Goal: Task Accomplishment & Management: Complete application form

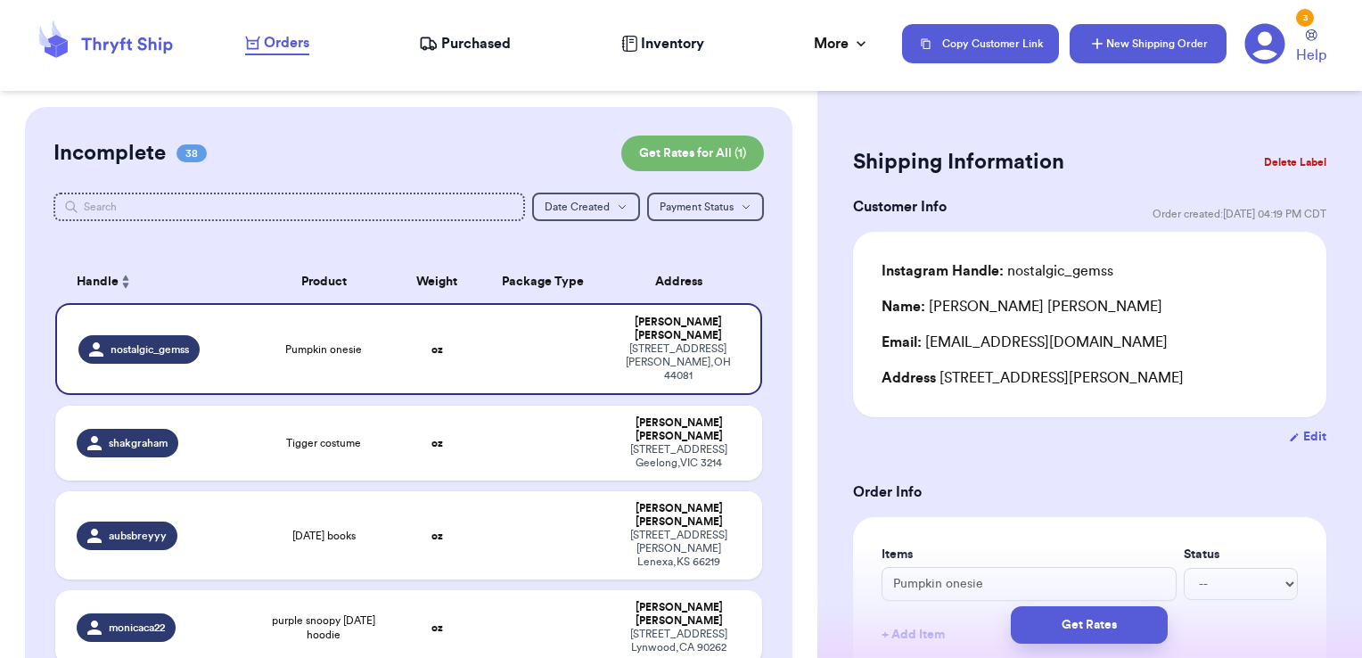
click at [1116, 29] on button "New Shipping Order" at bounding box center [1147, 43] width 157 height 39
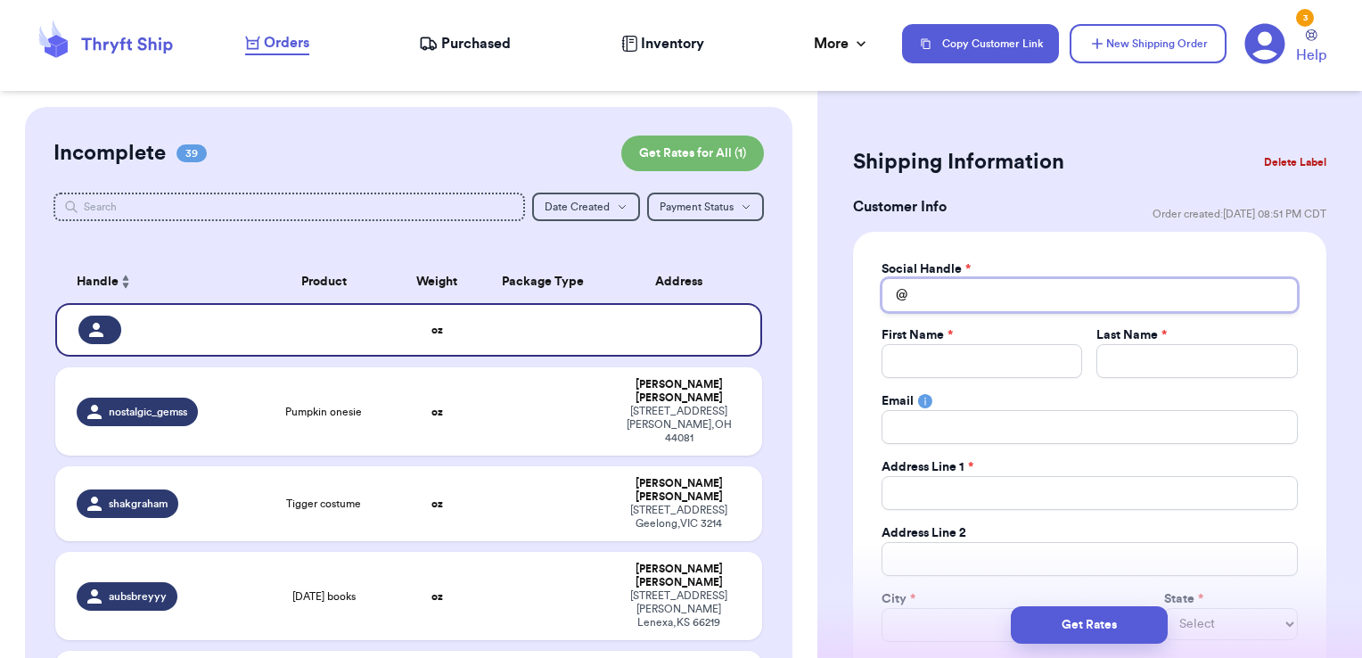
click at [945, 289] on input "Total Amount Paid" at bounding box center [1089, 295] width 416 height 34
type input "b"
type input "br"
type input "bro"
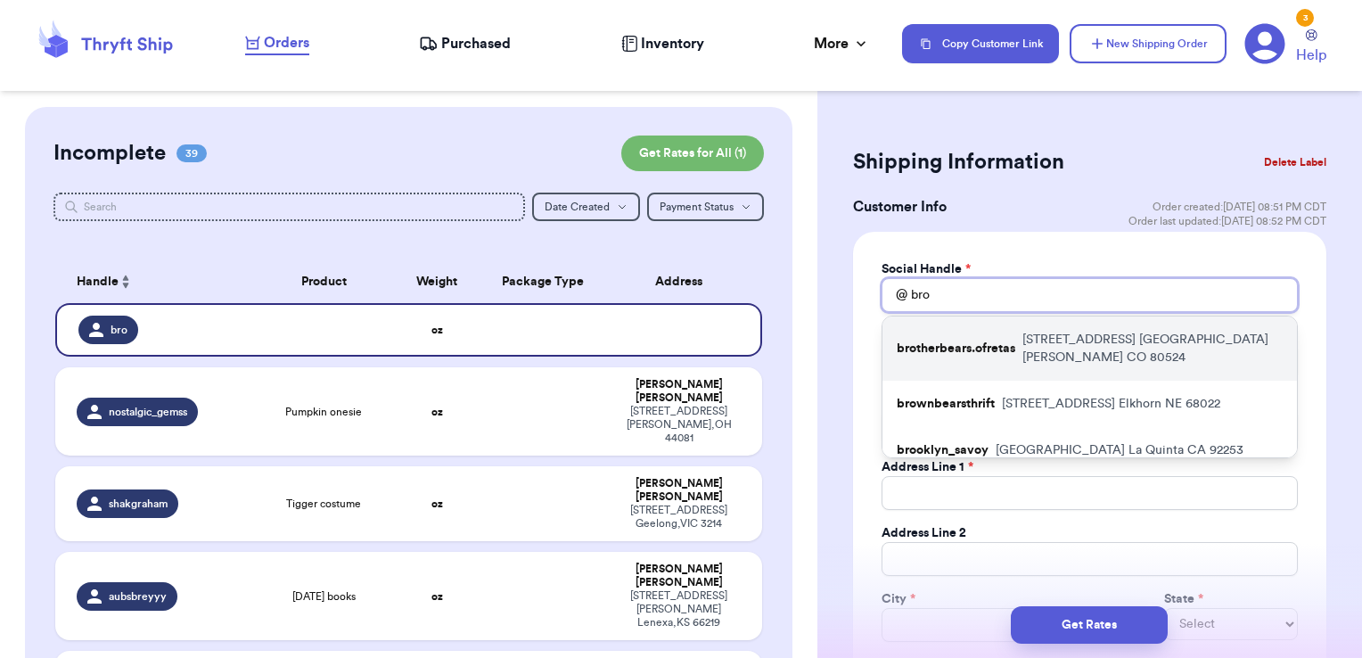
type input "bro"
click at [961, 340] on p "brotherbears.ofretas" at bounding box center [955, 349] width 119 height 18
type input "brotherbears.ofretas"
type input "[PERSON_NAME]"
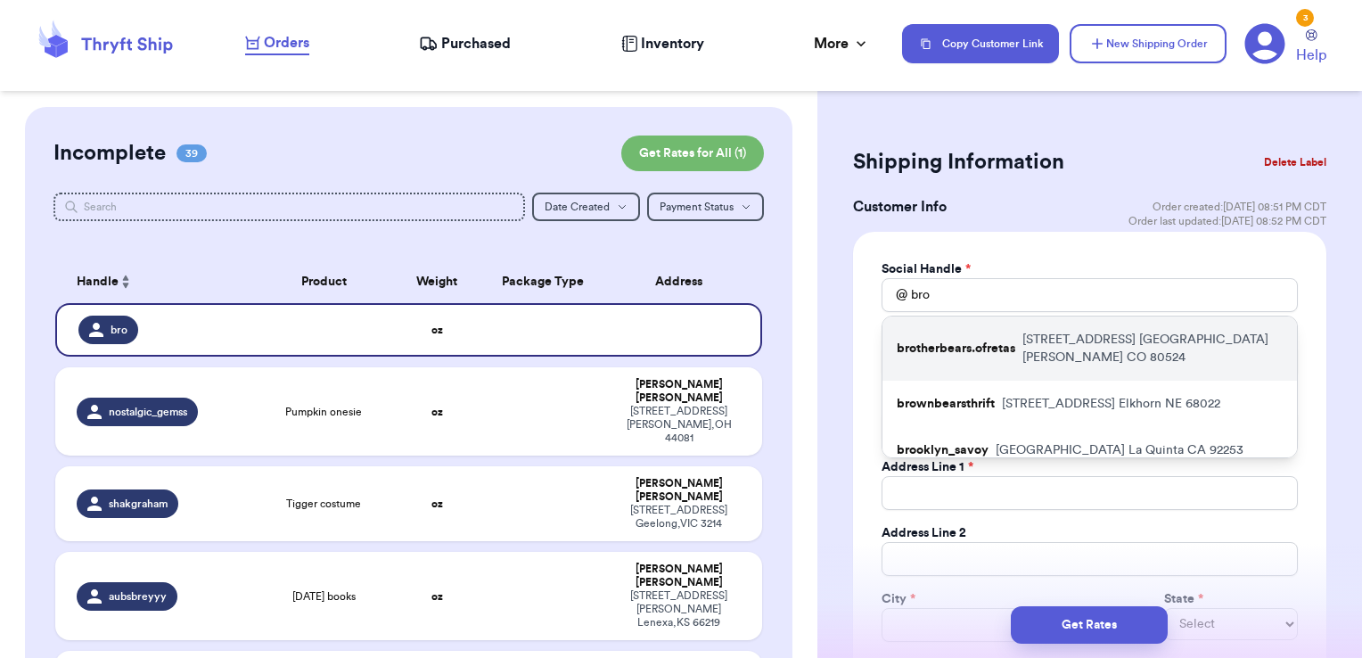
type input "[EMAIL_ADDRESS][DOMAIN_NAME]"
type input "[STREET_ADDRESS]"
type input "[GEOGRAPHIC_DATA][PERSON_NAME]"
select select "CO"
type input "80524"
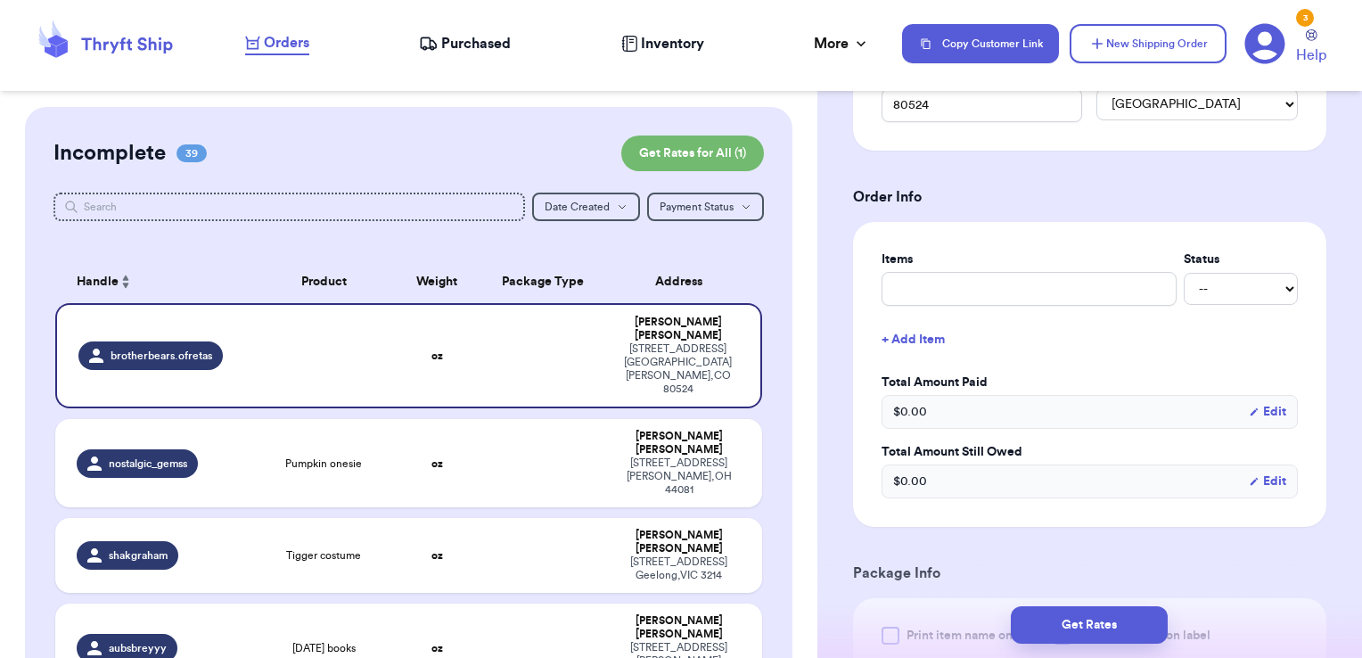
scroll to position [590, 0]
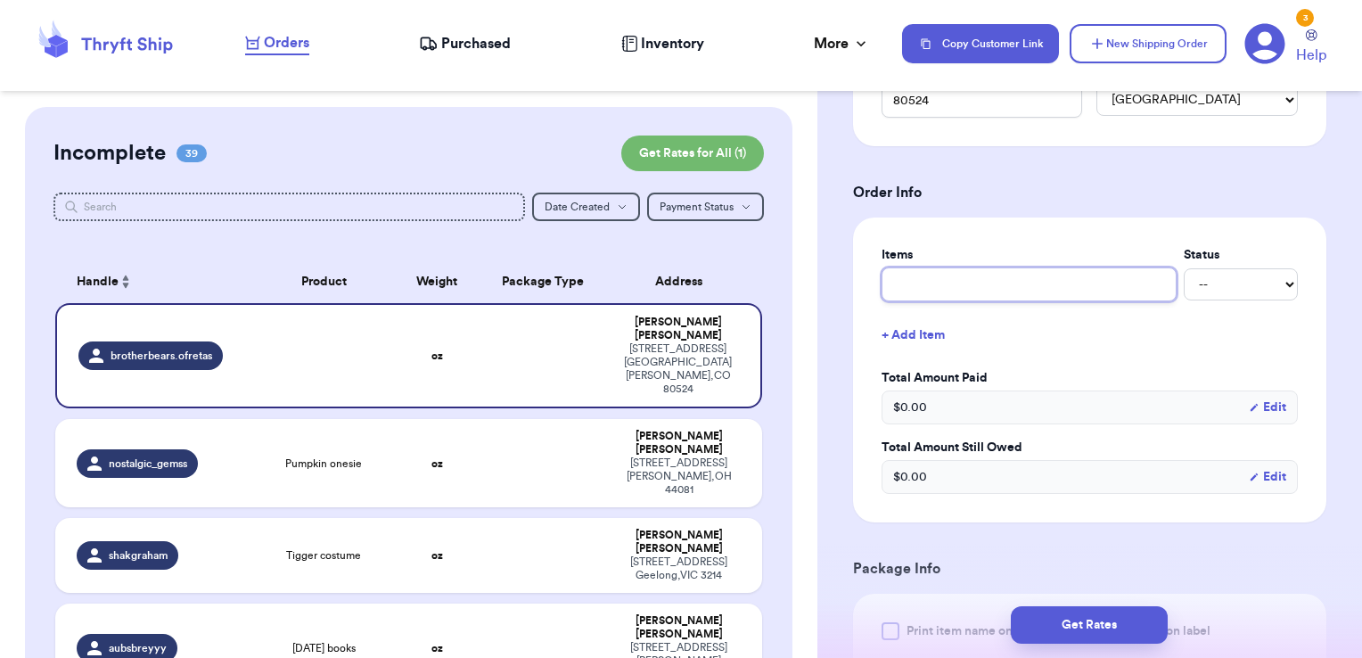
click at [964, 287] on input "text" at bounding box center [1028, 284] width 295 height 34
type input "misc - thank you!"
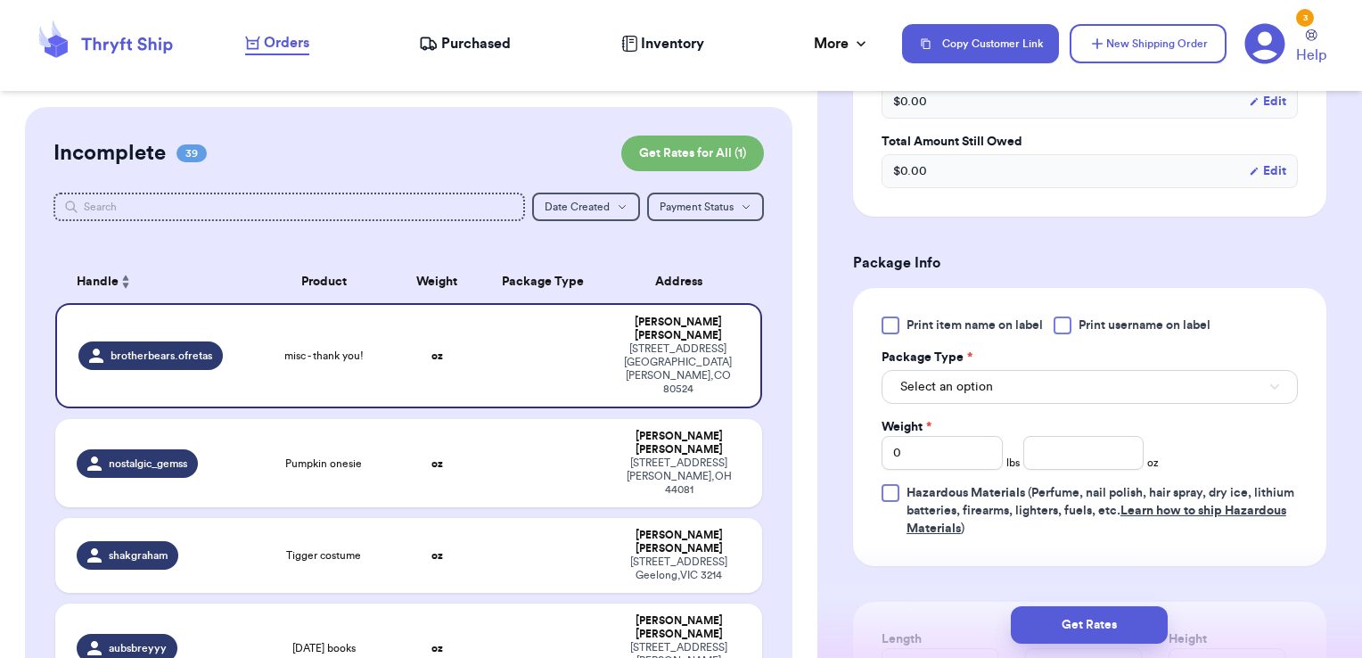
scroll to position [896, 0]
click at [1105, 315] on span "Print username on label" at bounding box center [1144, 324] width 132 height 18
click at [0, 0] on input "Print username on label" at bounding box center [0, 0] width 0 height 0
click at [1077, 372] on button "Select an option" at bounding box center [1089, 386] width 416 height 34
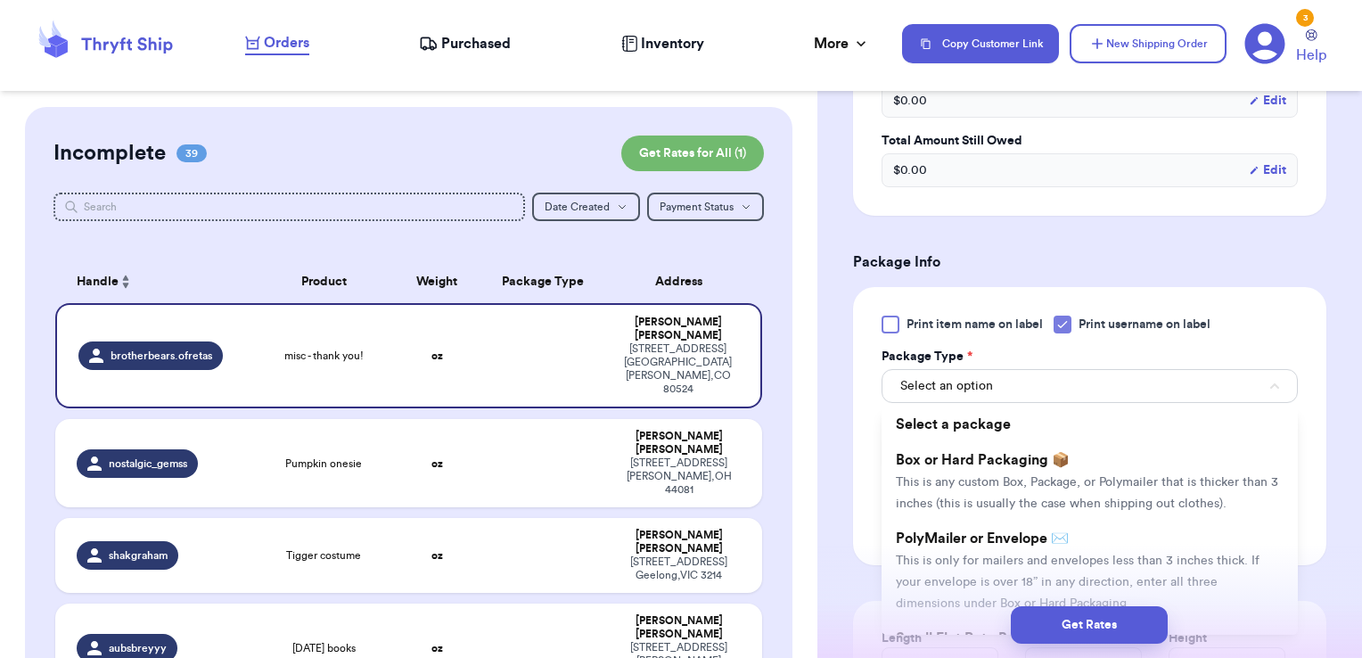
click at [1289, 344] on div "Print item name on label Print username on label Package Type * Select an optio…" at bounding box center [1089, 426] width 473 height 278
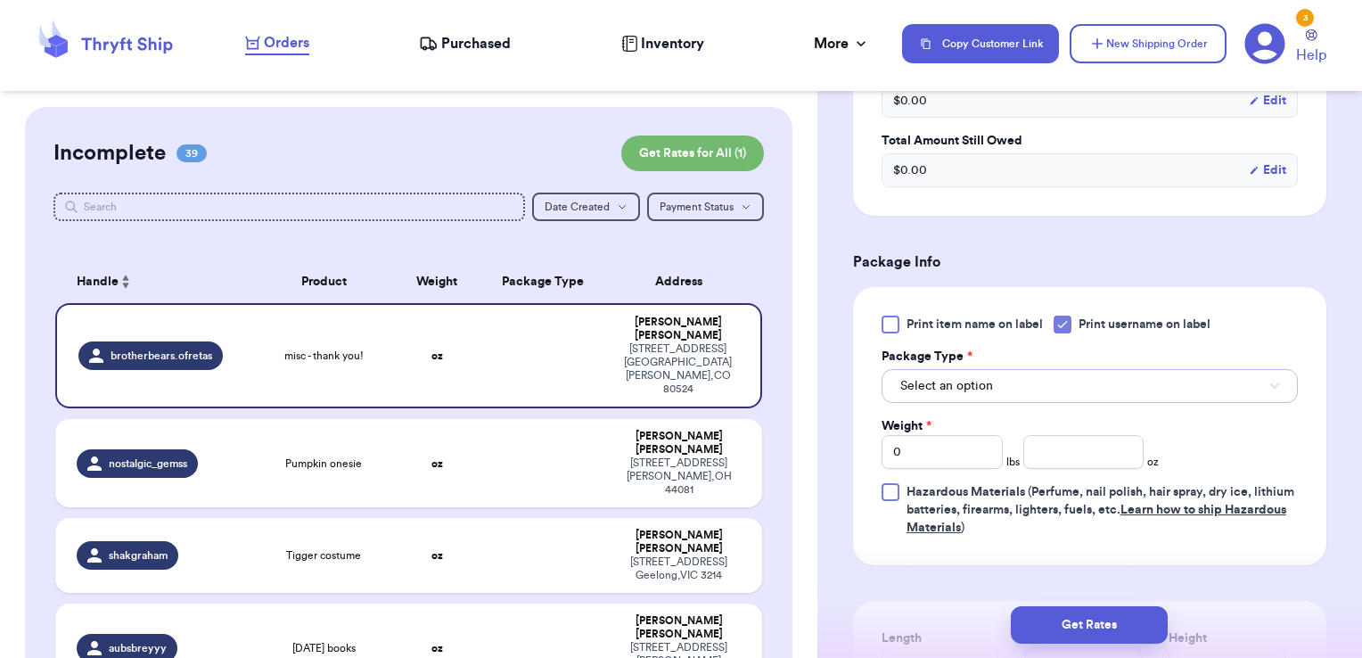
click at [1170, 397] on button "Select an option" at bounding box center [1089, 386] width 416 height 34
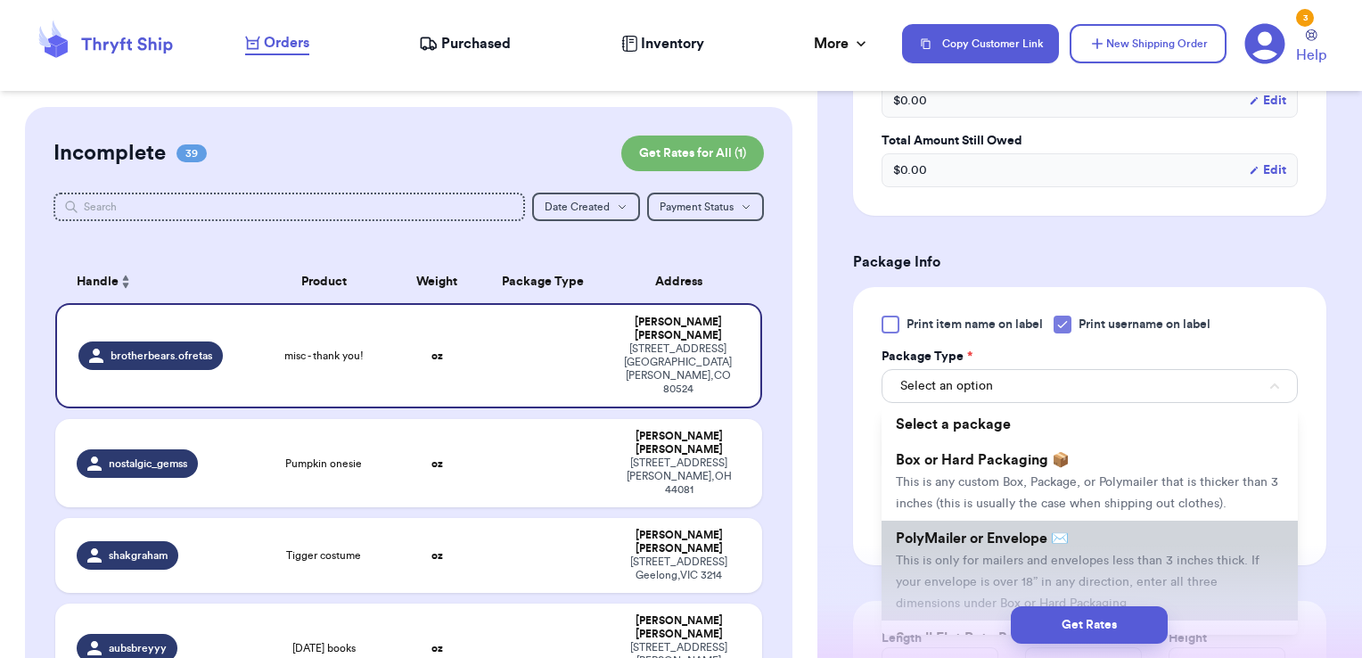
click at [1067, 546] on li "PolyMailer or Envelope ✉️ This is only for mailers and envelopes less than 3 in…" at bounding box center [1089, 570] width 416 height 100
